Goal: Transaction & Acquisition: Purchase product/service

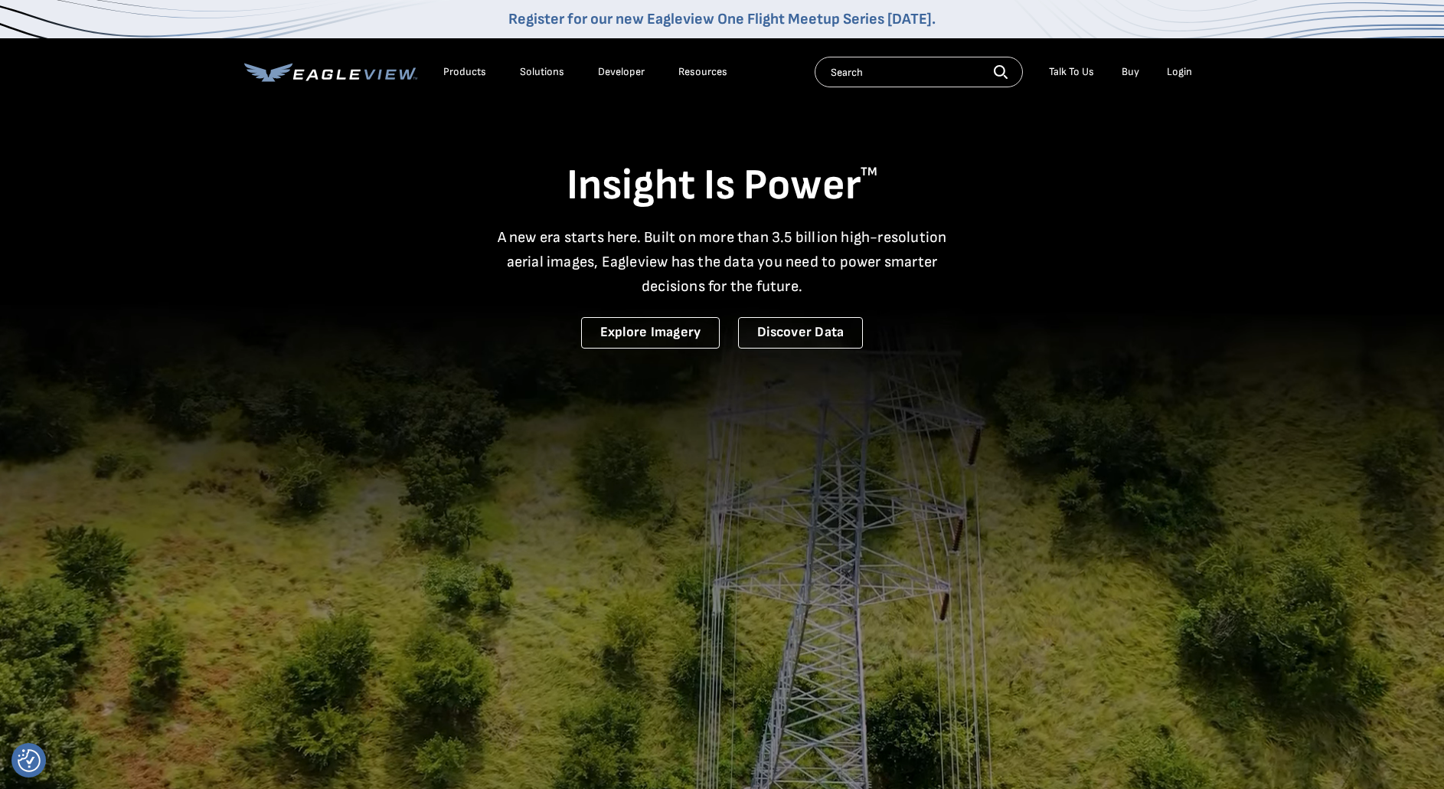
click at [1182, 78] on div "Login" at bounding box center [1179, 72] width 25 height 14
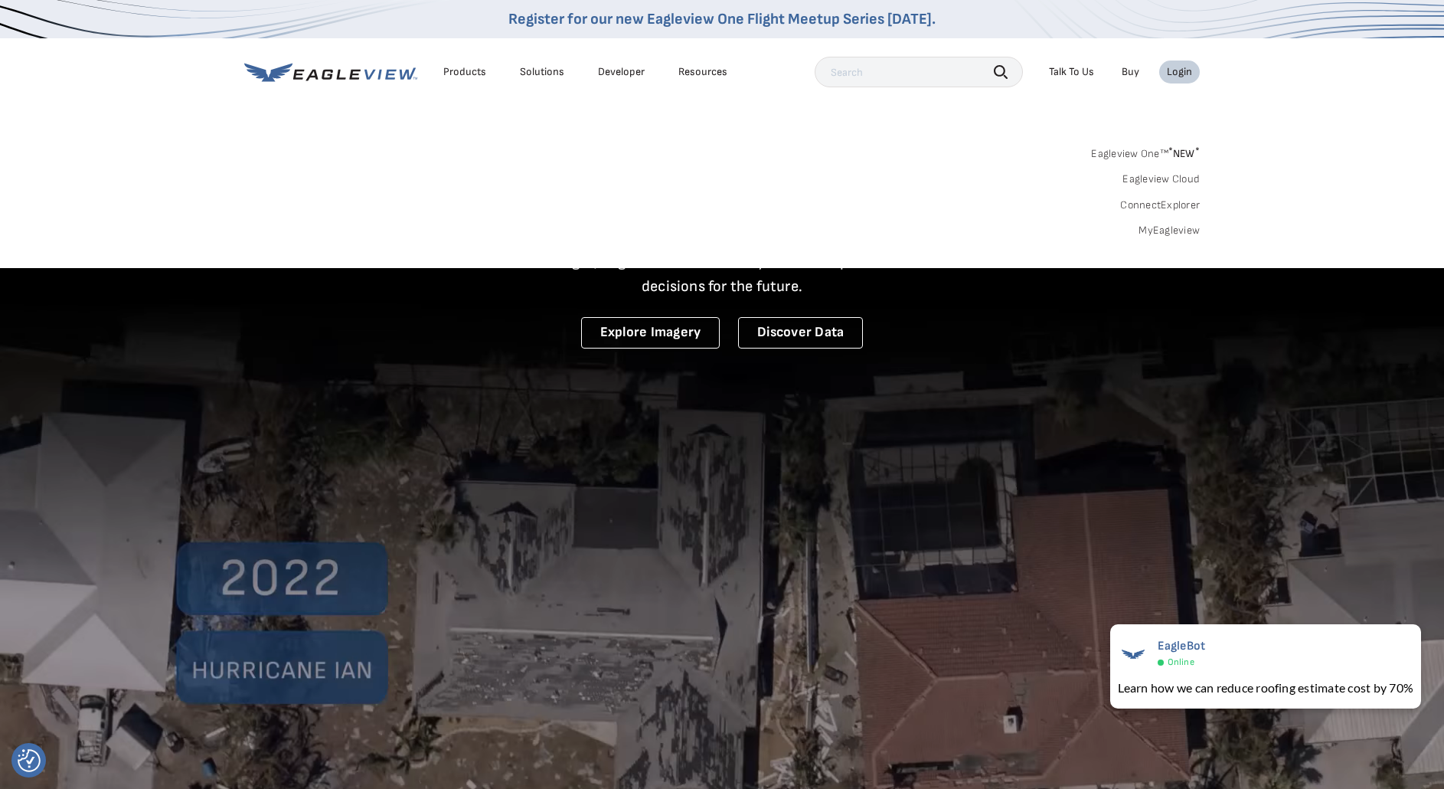
click at [1188, 235] on link "MyEagleview" at bounding box center [1169, 231] width 61 height 14
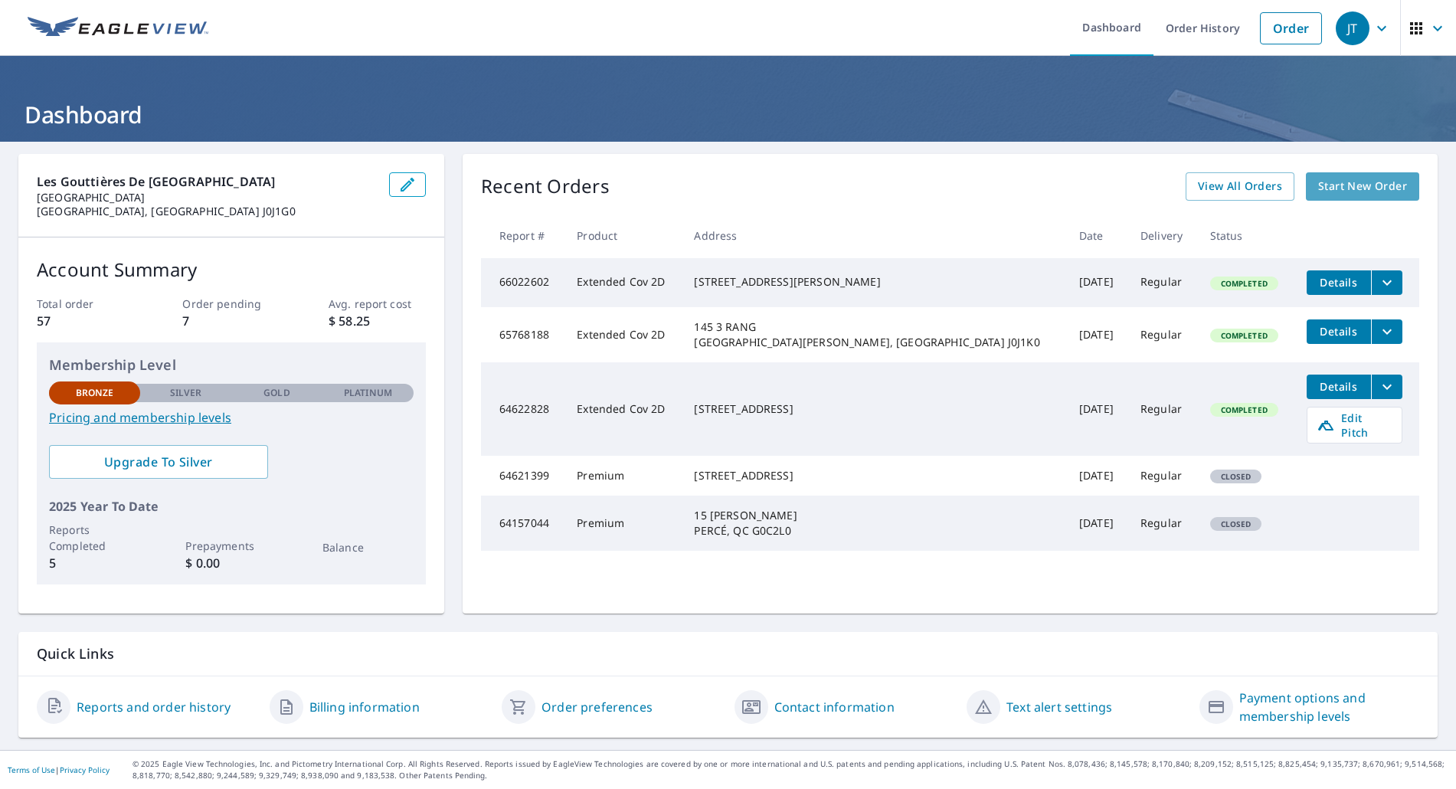
click at [1375, 181] on span "Start New Order" at bounding box center [1362, 186] width 89 height 19
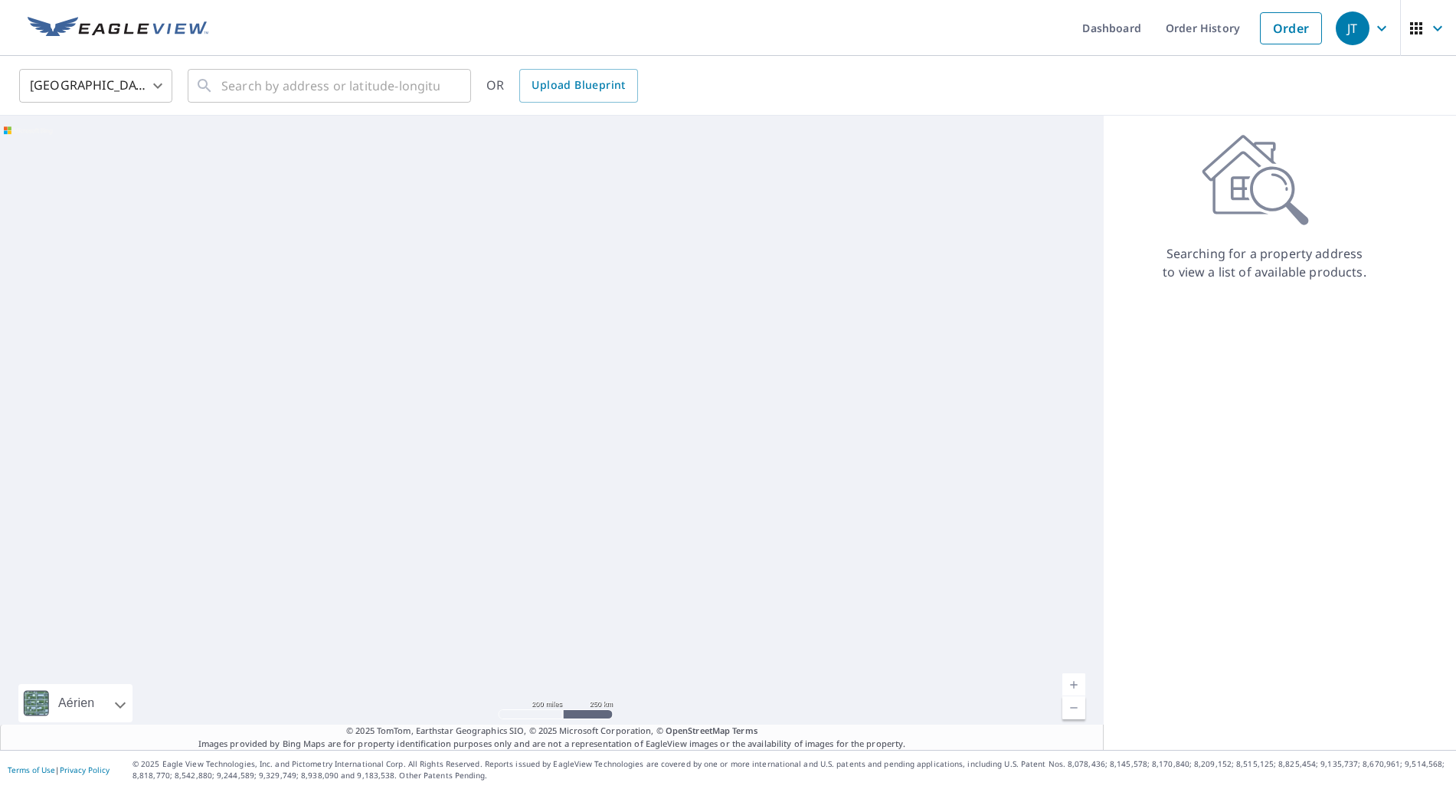
click at [141, 83] on body "JT JT Dashboard Order History Order JT United States US ​ ​ OR Upload Blueprint…" at bounding box center [728, 394] width 1456 height 789
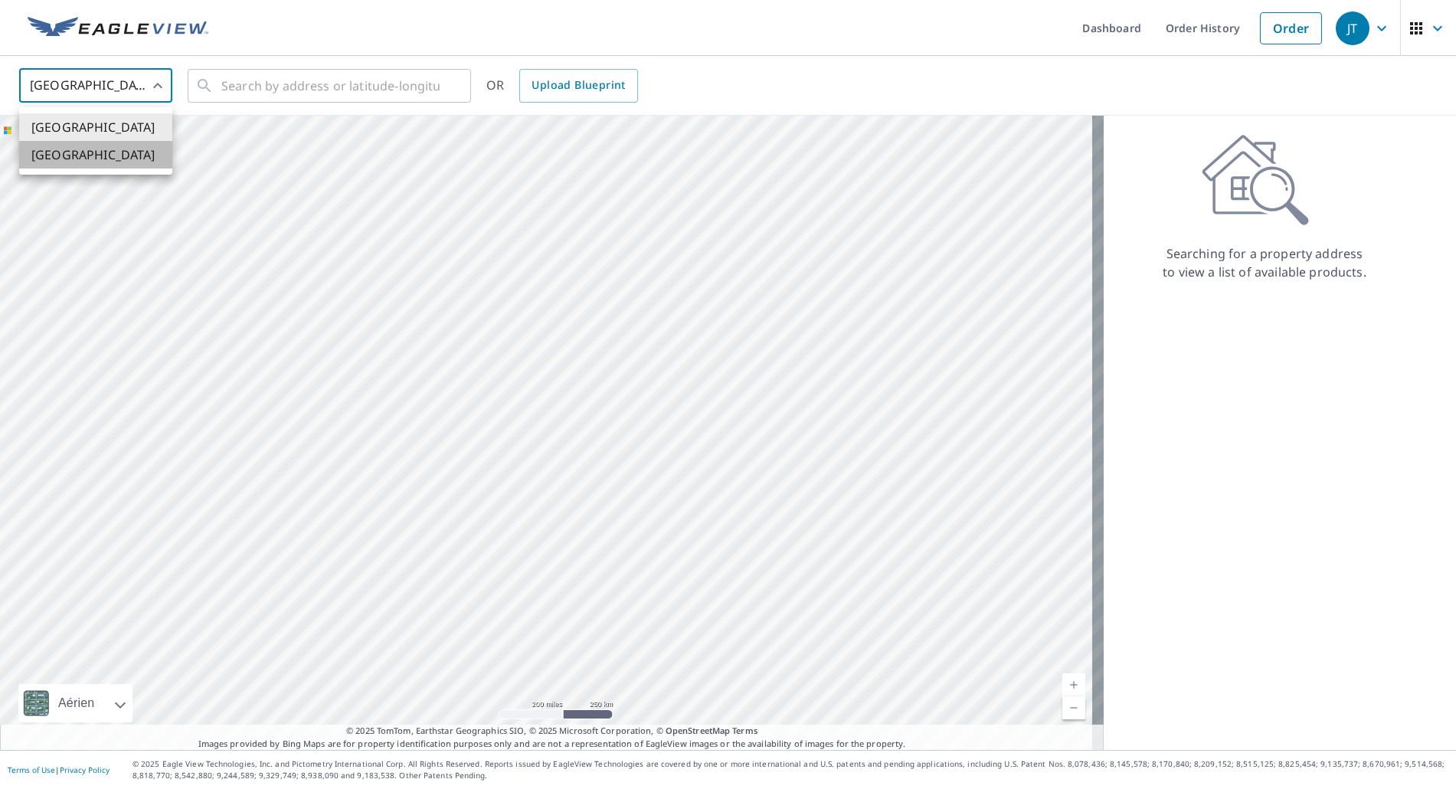
click at [121, 153] on li "[GEOGRAPHIC_DATA]" at bounding box center [95, 155] width 153 height 28
type input "CA"
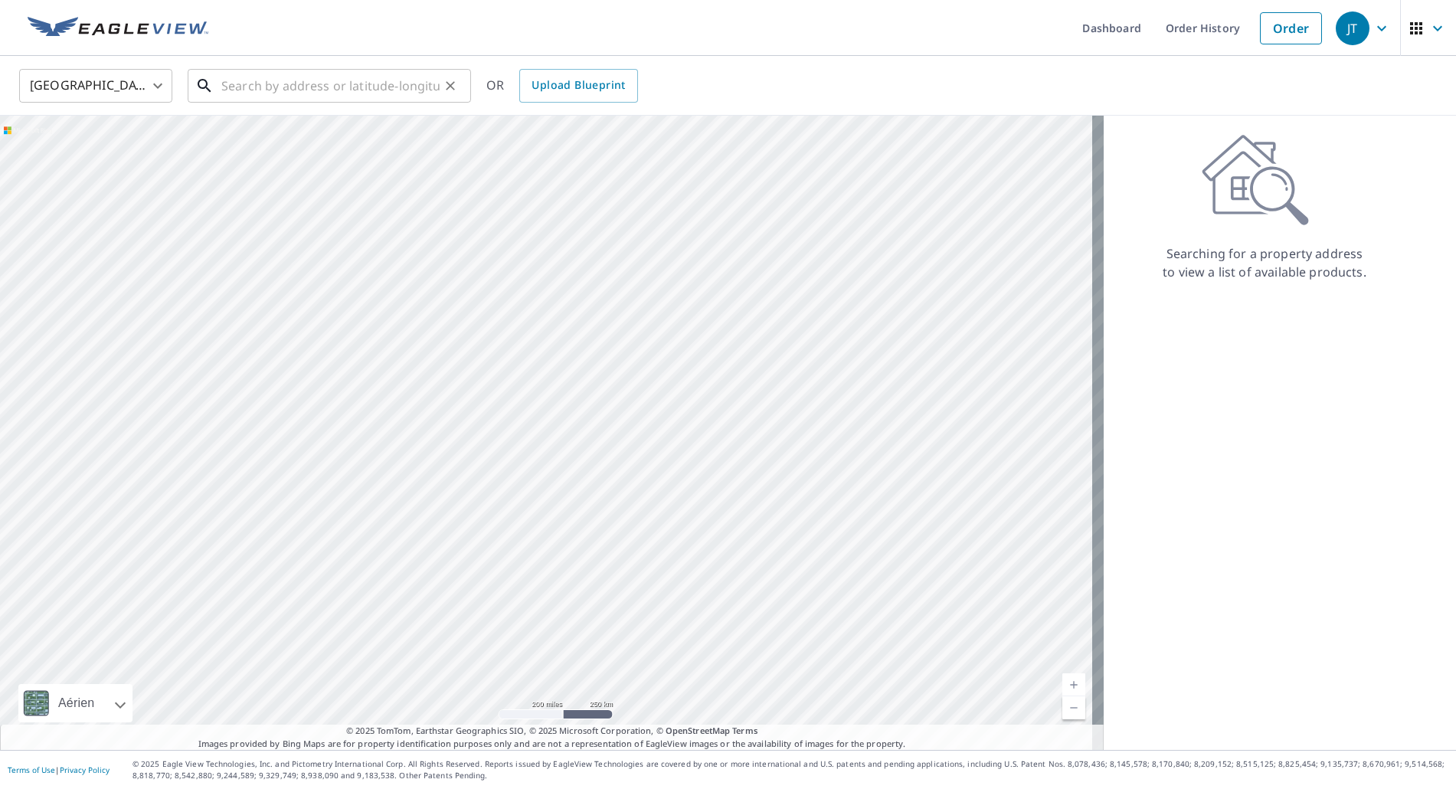
click at [274, 93] on input "text" at bounding box center [330, 85] width 218 height 43
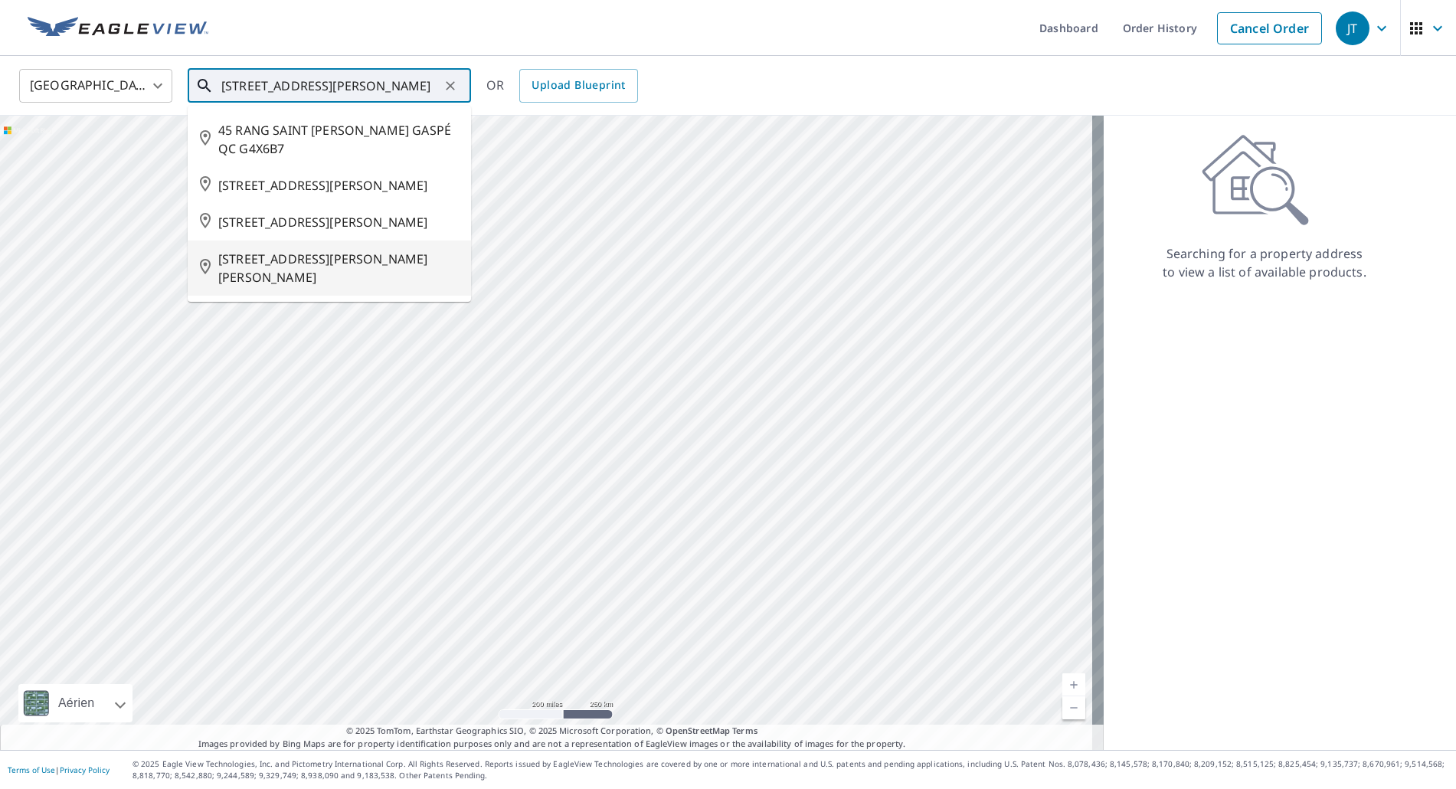
click at [334, 286] on span "45 RUE ST PATRICE SAINT-PATRICE-DE-SHERRINGTON QC J0L2N0" at bounding box center [338, 268] width 240 height 37
type input "45 RUE ST PATRICE SAINT-PATRICE-DE-SHERRINGTON QC J0L2N0"
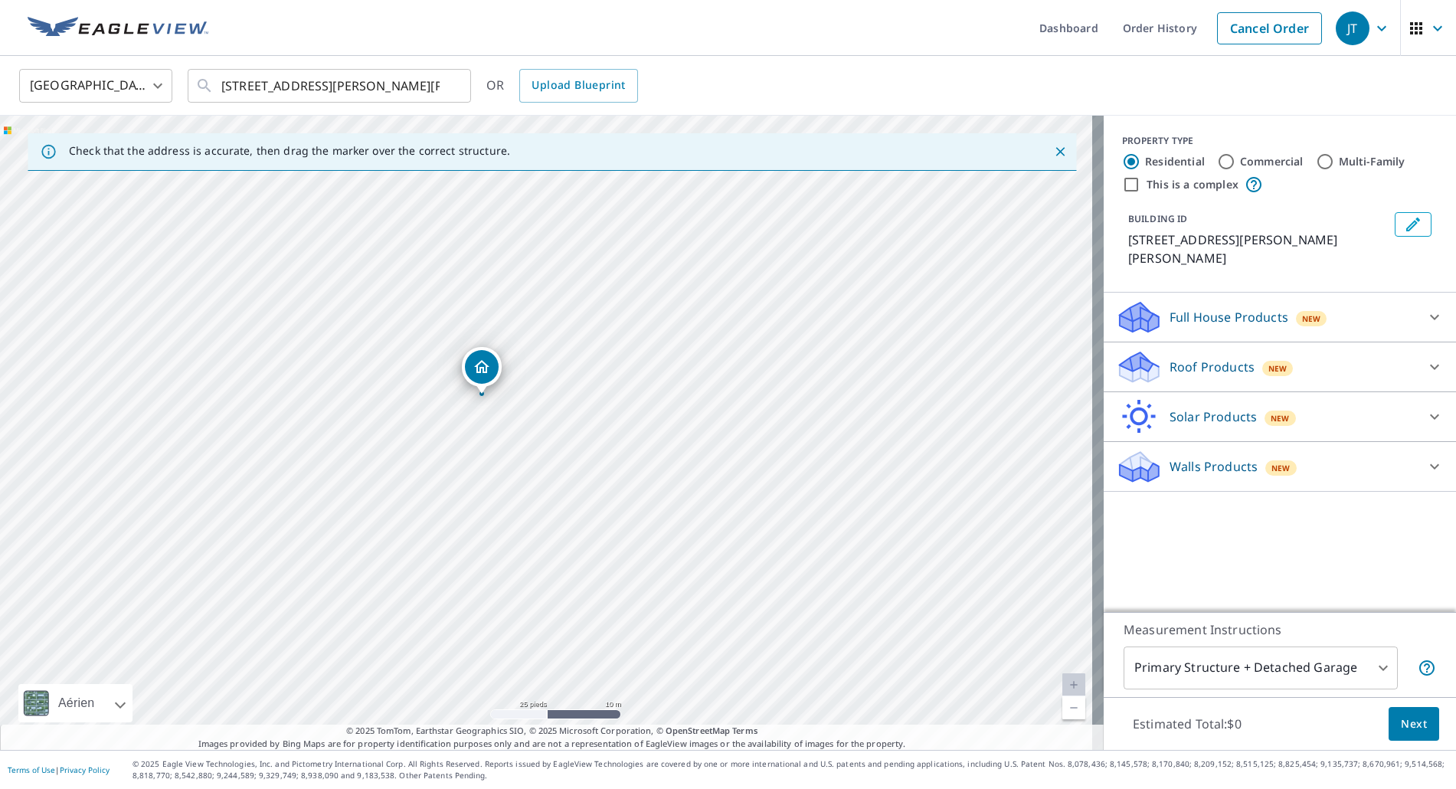
drag, startPoint x: 553, startPoint y: 310, endPoint x: 479, endPoint y: 368, distance: 93.3
click at [1428, 368] on icon at bounding box center [1434, 367] width 18 height 18
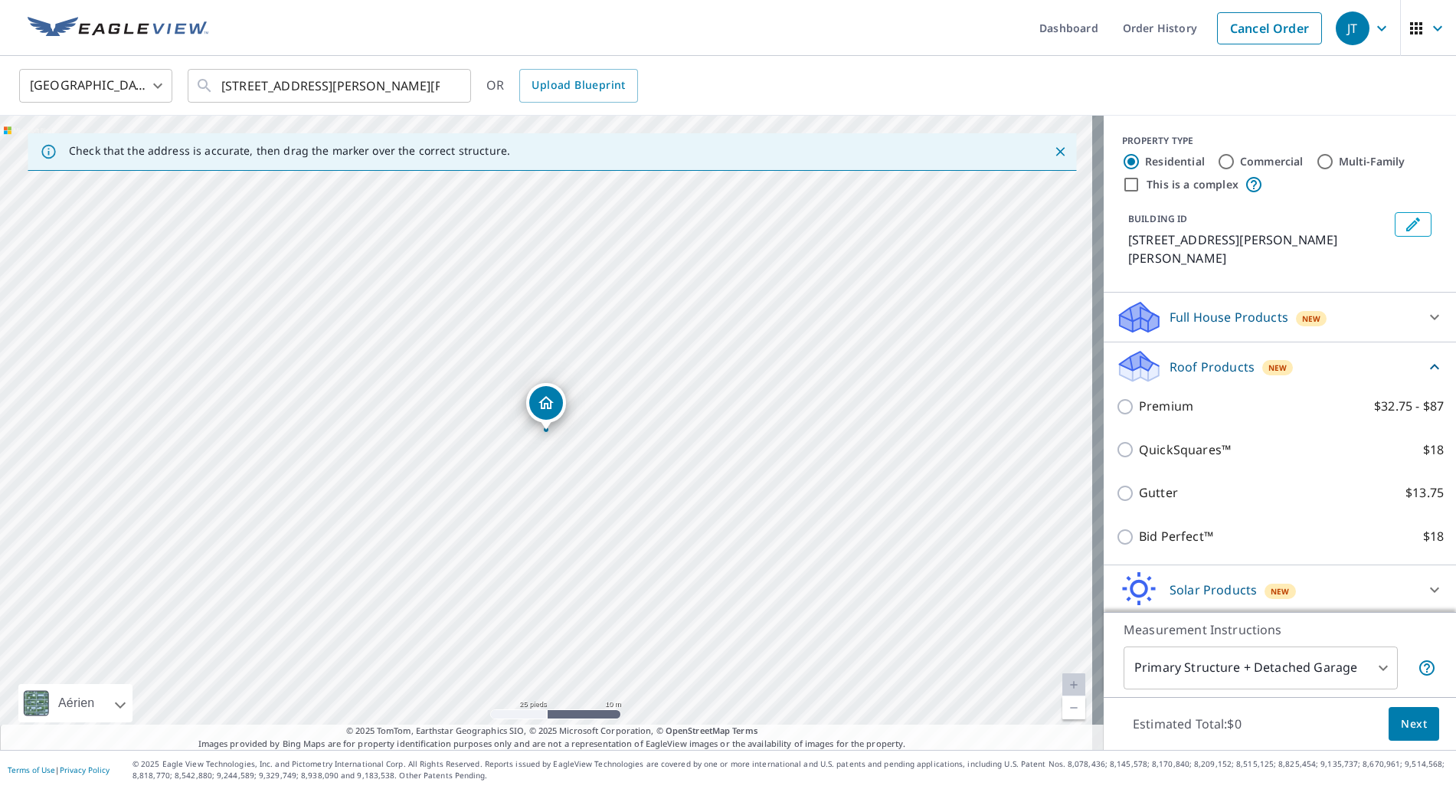
click at [1425, 362] on icon at bounding box center [1434, 367] width 18 height 18
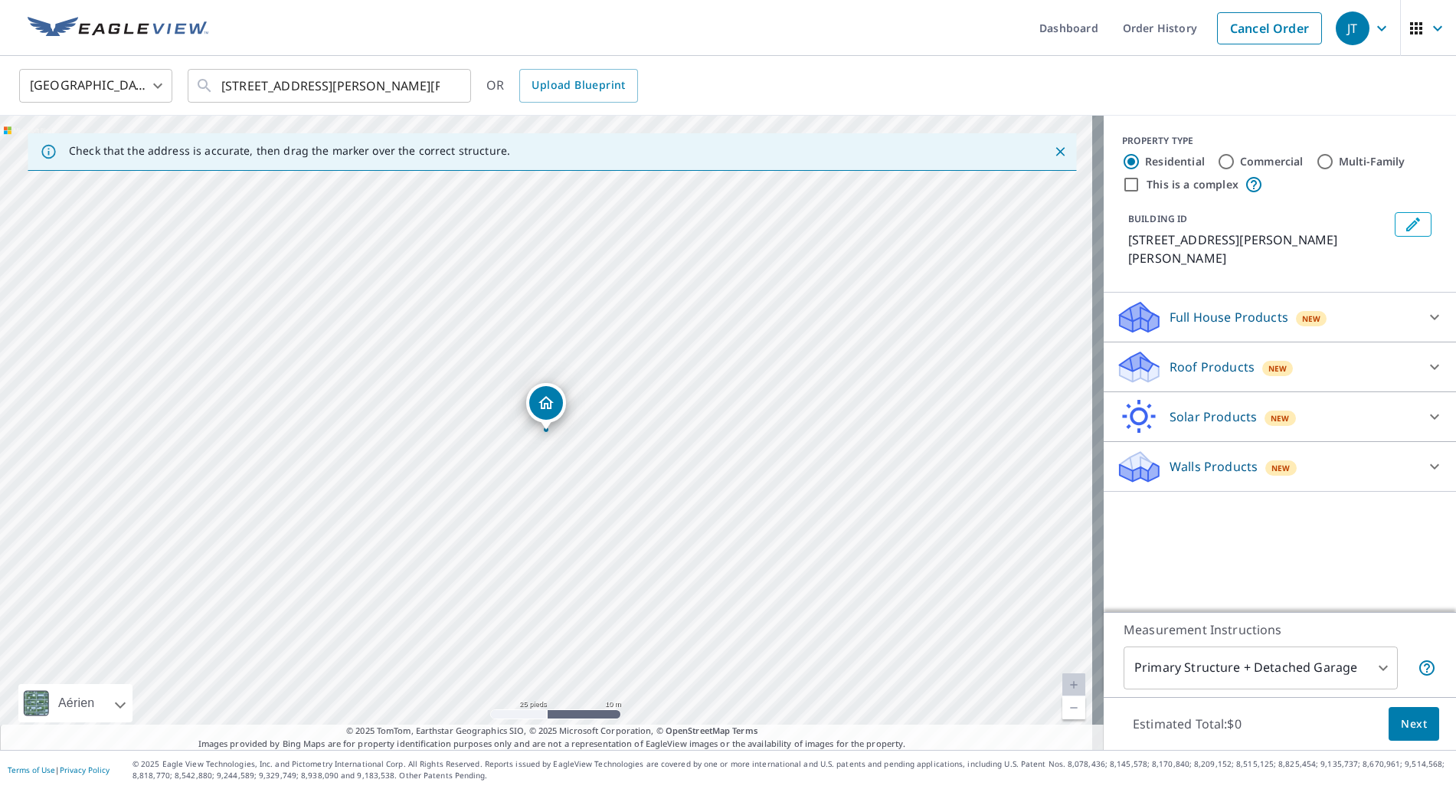
click at [1396, 456] on div "Walls Products New" at bounding box center [1266, 467] width 300 height 36
click at [1397, 456] on div "Walls Products New" at bounding box center [1270, 466] width 309 height 36
click at [1416, 409] on div at bounding box center [1434, 416] width 37 height 37
click at [1412, 409] on div "Solar Products New" at bounding box center [1270, 416] width 309 height 36
click at [1425, 315] on icon at bounding box center [1434, 317] width 18 height 18
